Goal: Find contact information: Find contact information

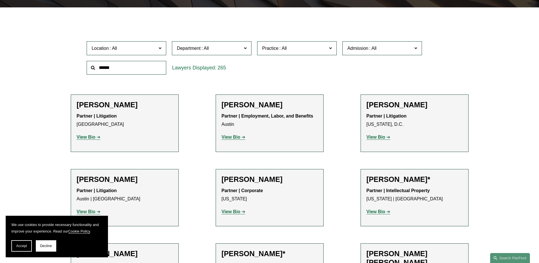
scroll to position [171, 0]
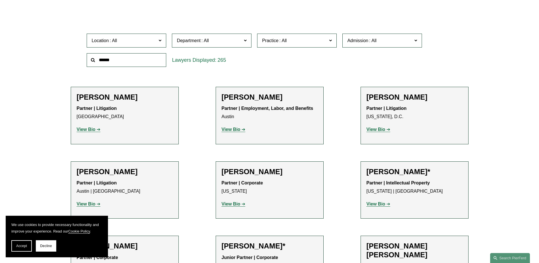
click at [158, 40] on label "Location" at bounding box center [127, 41] width 80 height 14
click at [0, 0] on link "[GEOGRAPHIC_DATA]" at bounding box center [0, 0] width 0 height 0
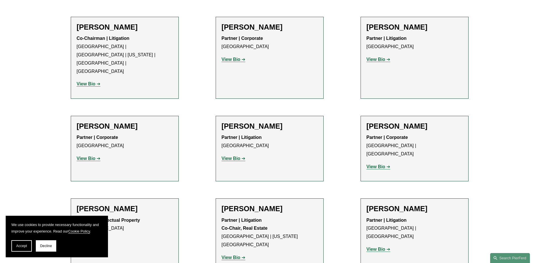
scroll to position [398, 0]
click at [383, 57] on strong "View Bio" at bounding box center [376, 59] width 19 height 5
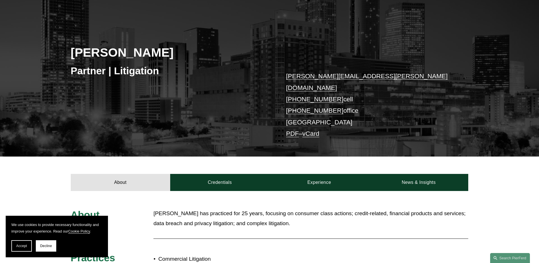
scroll to position [57, 0]
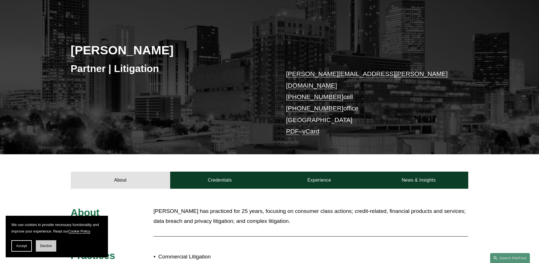
click at [50, 247] on span "Decline" at bounding box center [46, 246] width 12 height 4
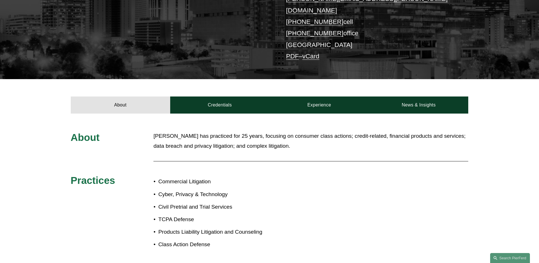
scroll to position [142, 0]
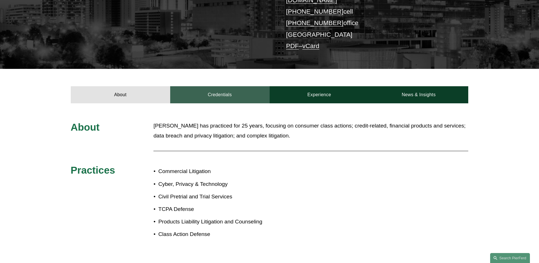
click at [225, 91] on link "Credentials" at bounding box center [219, 94] width 99 height 17
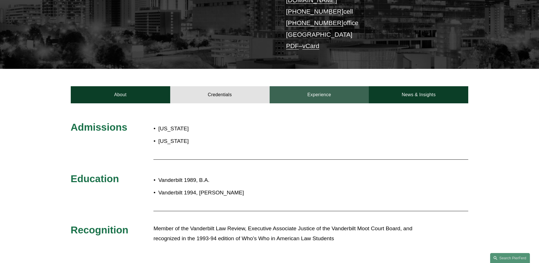
click at [310, 86] on link "Experience" at bounding box center [319, 94] width 99 height 17
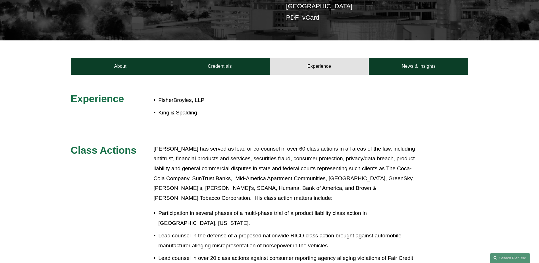
scroll to position [0, 0]
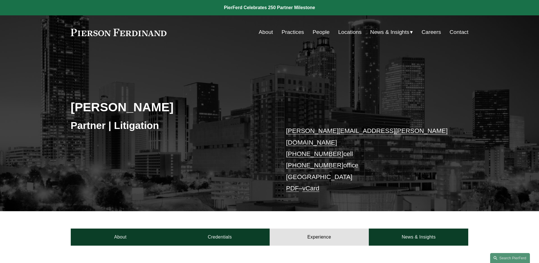
click at [352, 32] on link "Locations" at bounding box center [349, 32] width 23 height 11
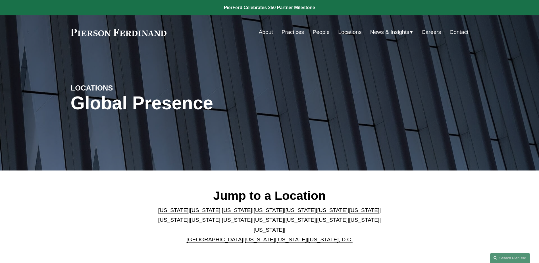
click at [317, 213] on link "[US_STATE]" at bounding box center [332, 210] width 30 height 6
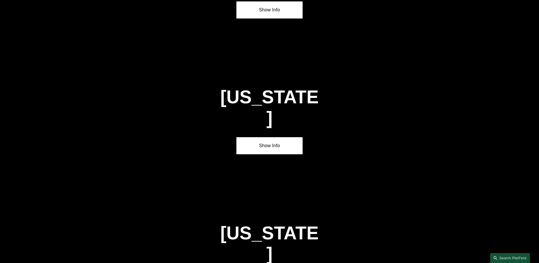
scroll to position [856, 0]
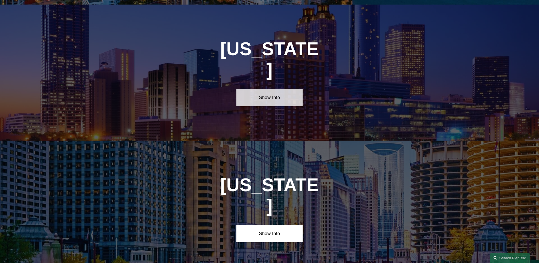
click at [268, 89] on link "Show Info" at bounding box center [269, 97] width 66 height 17
